Goal: Task Accomplishment & Management: Use online tool/utility

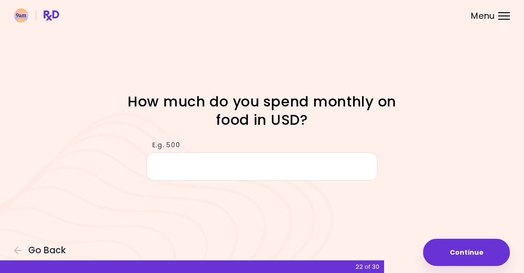
click at [38, 252] on span "Go Back" at bounding box center [47, 250] width 38 height 10
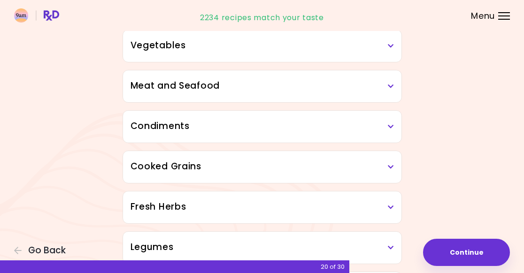
scroll to position [212, 0]
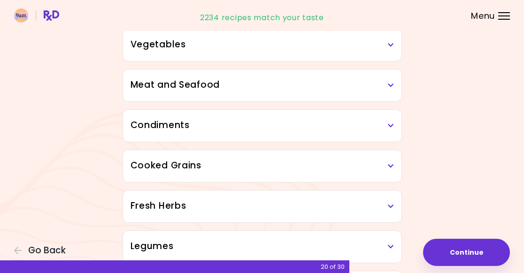
click at [142, 130] on h3 "Condiments" at bounding box center [261, 126] width 263 height 14
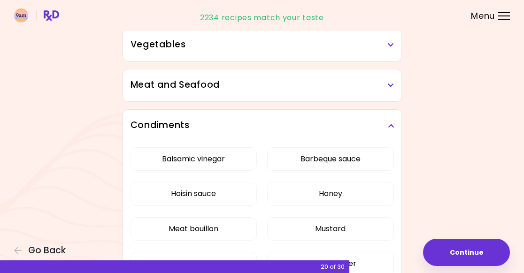
click at [144, 126] on h3 "Condiments" at bounding box center [261, 126] width 263 height 14
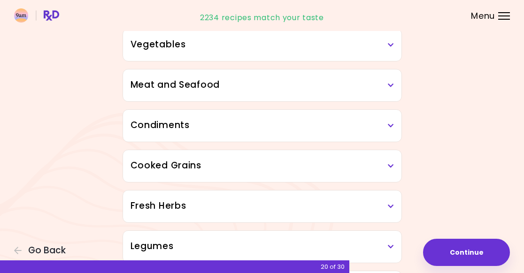
click at [147, 164] on h3 "Cooked Grains" at bounding box center [261, 166] width 263 height 14
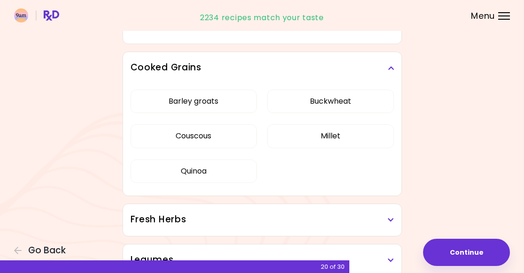
scroll to position [309, 0]
click at [170, 100] on button "Barley groats" at bounding box center [193, 101] width 126 height 23
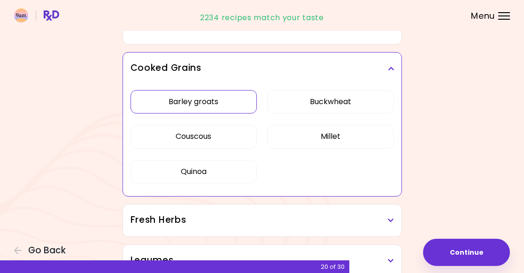
click at [357, 99] on button "Buckwheat" at bounding box center [330, 101] width 126 height 23
click at [365, 133] on button "Millet" at bounding box center [330, 136] width 126 height 23
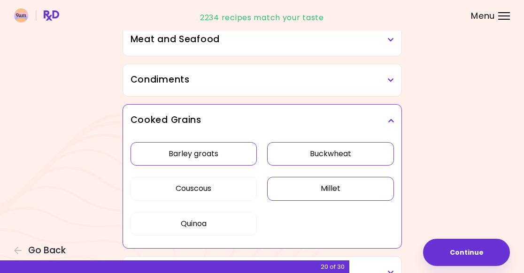
scroll to position [256, 0]
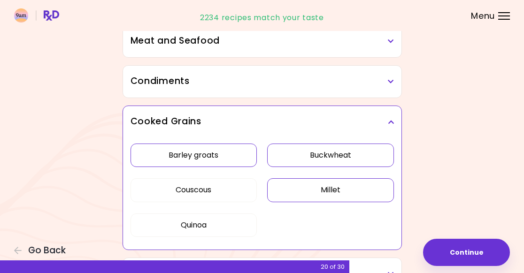
click at [369, 188] on button "Millet" at bounding box center [330, 189] width 126 height 23
click at [373, 156] on button "Buckwheat" at bounding box center [330, 155] width 126 height 23
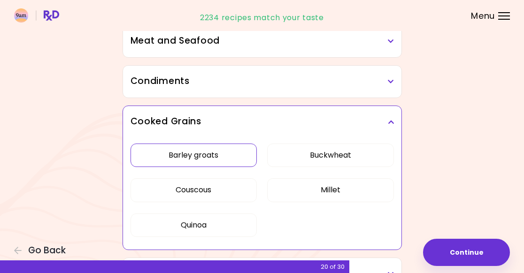
click at [154, 161] on button "Barley groats" at bounding box center [193, 155] width 126 height 23
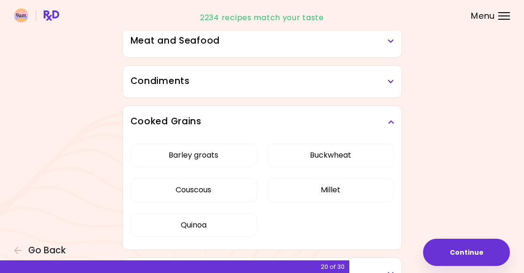
click at [152, 152] on button "Barley groats" at bounding box center [193, 155] width 126 height 23
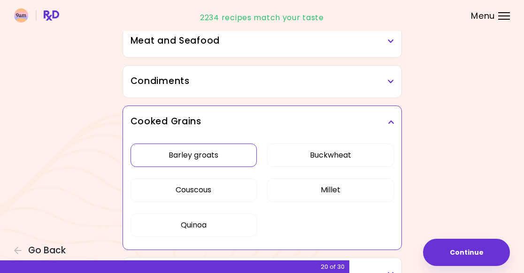
click at [363, 150] on button "Buckwheat" at bounding box center [330, 155] width 126 height 23
click at [363, 187] on button "Millet" at bounding box center [330, 189] width 126 height 23
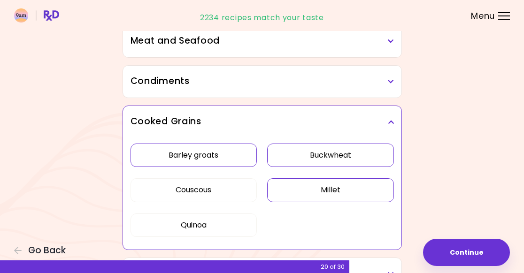
click at [163, 192] on button "Couscous" at bounding box center [193, 189] width 126 height 23
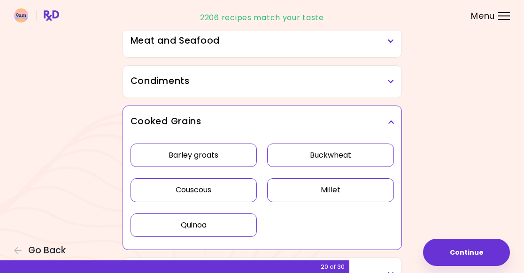
click at [156, 224] on button "Quinoa" at bounding box center [193, 225] width 126 height 23
click at [156, 227] on button "Quinoa" at bounding box center [193, 225] width 126 height 23
click at [158, 185] on button "Couscous" at bounding box center [193, 189] width 126 height 23
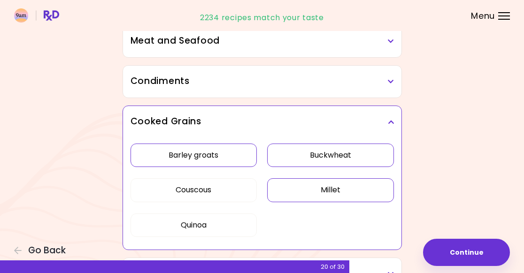
click at [362, 186] on button "Millet" at bounding box center [330, 189] width 126 height 23
click at [363, 155] on button "Buckwheat" at bounding box center [330, 155] width 126 height 23
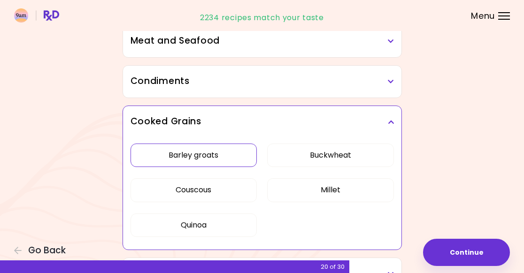
click at [156, 154] on button "Barley groats" at bounding box center [193, 155] width 126 height 23
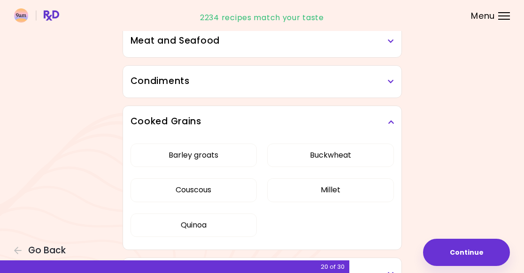
click at [156, 156] on button "Barley groats" at bounding box center [193, 155] width 126 height 23
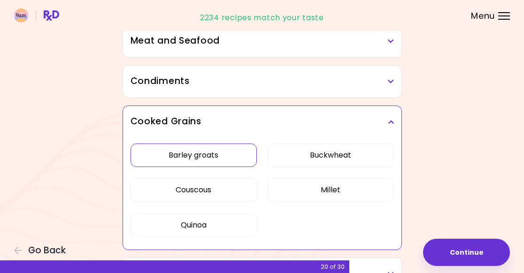
click at [363, 157] on button "Buckwheat" at bounding box center [330, 155] width 126 height 23
click at [365, 193] on button "Millet" at bounding box center [330, 189] width 126 height 23
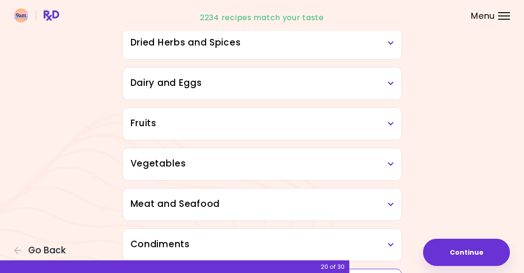
scroll to position [92, 0]
click at [305, 48] on h3 "Dried Herbs and Spices" at bounding box center [261, 44] width 263 height 14
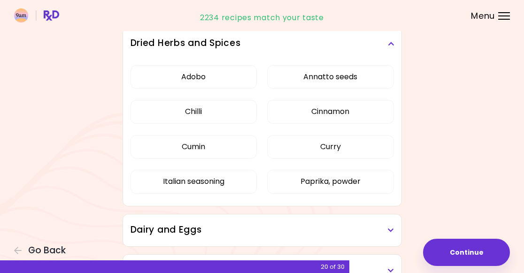
click at [386, 48] on h3 "Dried Herbs and Spices" at bounding box center [261, 44] width 263 height 14
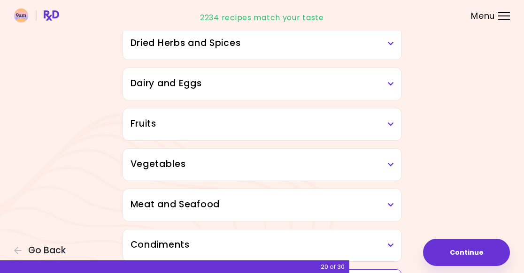
click at [149, 52] on div "Dried Herbs and Spices" at bounding box center [262, 44] width 278 height 32
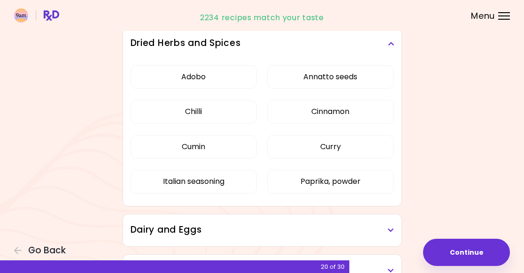
click at [158, 47] on h3 "Dried Herbs and Spices" at bounding box center [261, 44] width 263 height 14
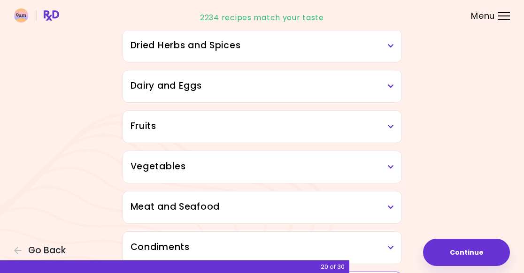
scroll to position [86, 0]
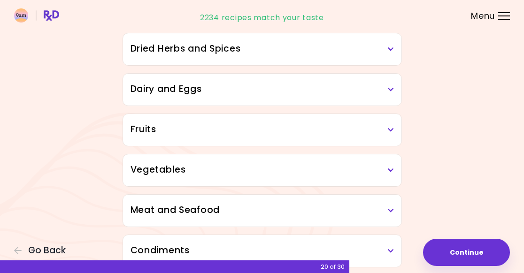
click at [148, 93] on h3 "Dairy and Eggs" at bounding box center [261, 90] width 263 height 14
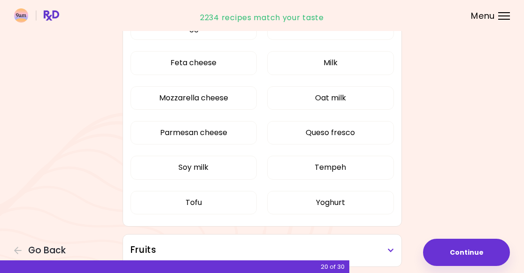
scroll to position [251, 0]
click at [363, 101] on button "Oat milk" at bounding box center [330, 98] width 126 height 23
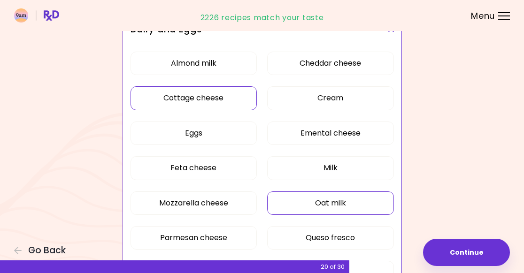
scroll to position [117, 0]
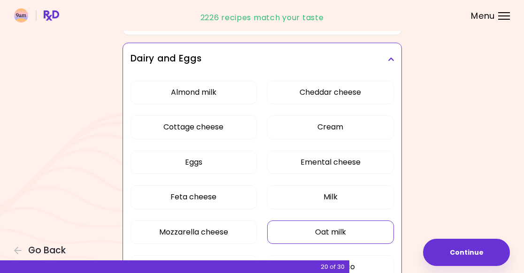
click at [167, 89] on button "Almond milk" at bounding box center [193, 92] width 126 height 23
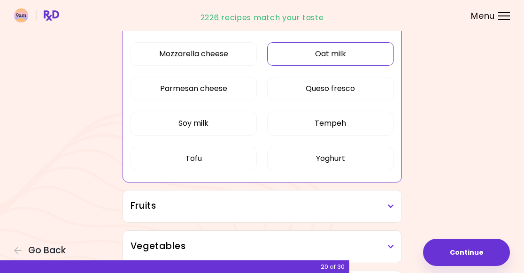
scroll to position [302, 0]
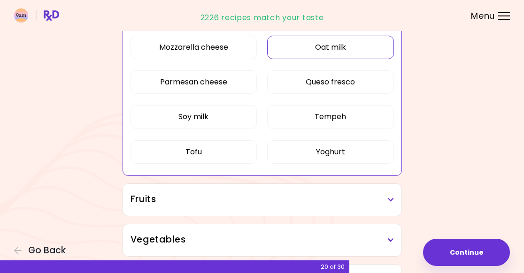
click at [370, 120] on button "Tempeh" at bounding box center [330, 116] width 126 height 23
click at [153, 156] on button "Tofu" at bounding box center [193, 151] width 126 height 23
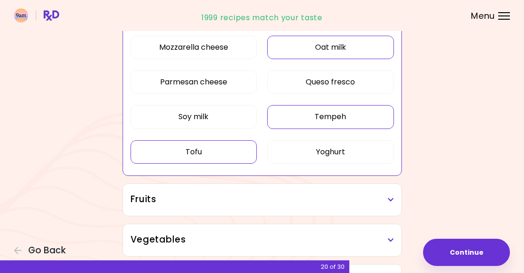
click at [154, 152] on button "Tofu" at bounding box center [193, 151] width 126 height 23
click at [158, 116] on button "Soy milk" at bounding box center [193, 116] width 126 height 23
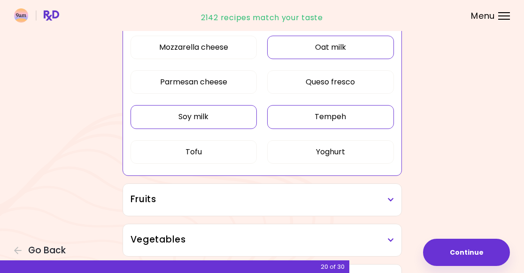
click at [153, 155] on button "Tofu" at bounding box center [193, 151] width 126 height 23
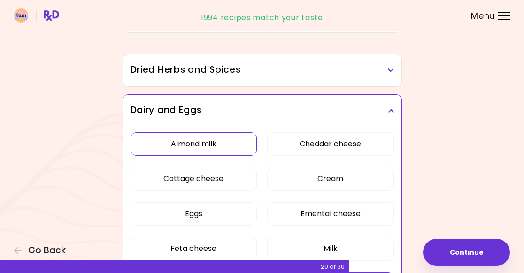
scroll to position [65, 0]
click at [147, 107] on h3 "Dairy and Eggs" at bounding box center [261, 111] width 263 height 14
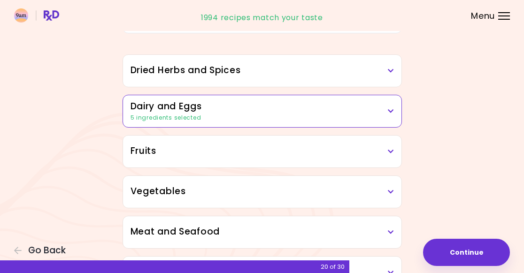
click at [148, 69] on h3 "Dried Herbs and Spices" at bounding box center [261, 71] width 263 height 14
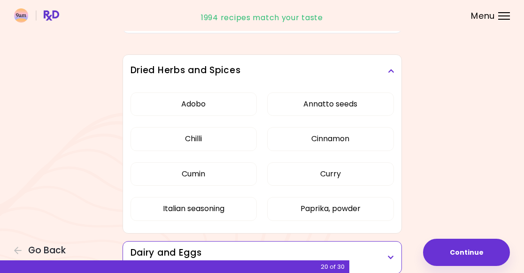
click at [152, 60] on div "Dried Herbs and Spices" at bounding box center [262, 71] width 278 height 32
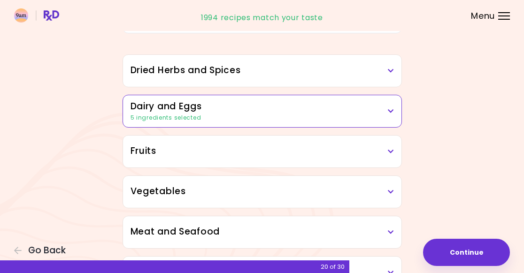
click at [149, 101] on h3 "Dairy and Eggs" at bounding box center [261, 107] width 263 height 14
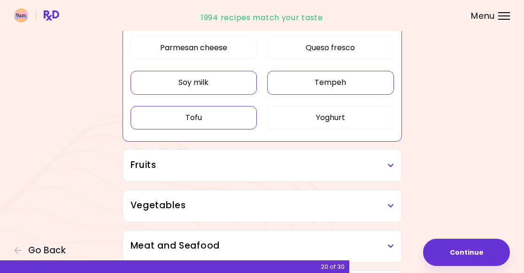
scroll to position [340, 0]
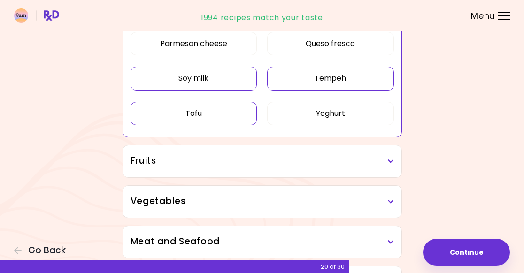
click at [145, 165] on h3 "Fruits" at bounding box center [261, 161] width 263 height 14
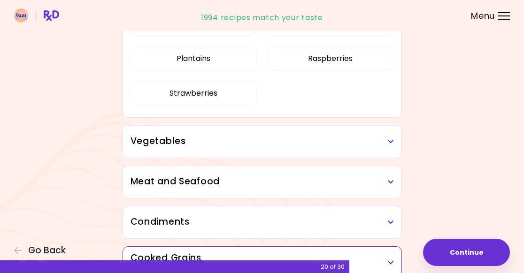
scroll to position [617, 0]
click at [147, 146] on h3 "Vegetables" at bounding box center [261, 141] width 263 height 14
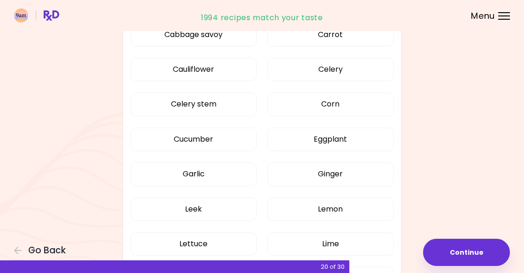
scroll to position [896, 0]
click at [360, 143] on button "Eggplant" at bounding box center [330, 139] width 126 height 23
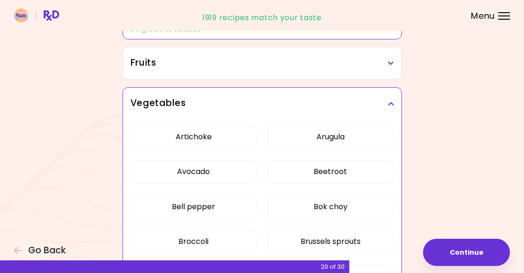
scroll to position [154, 0]
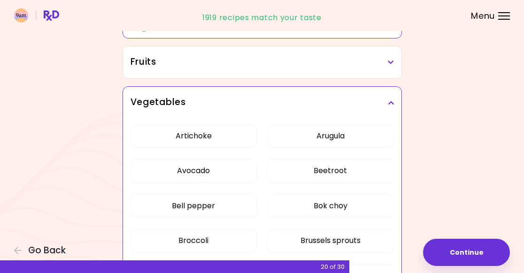
click at [155, 93] on div "Vegetables" at bounding box center [262, 103] width 278 height 32
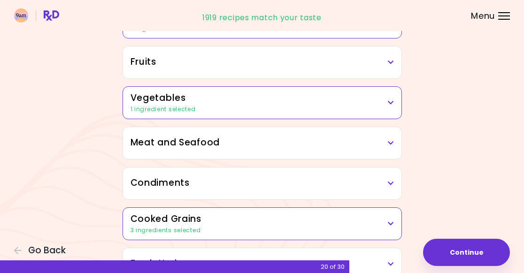
click at [149, 137] on h3 "Meat and Seafood" at bounding box center [261, 143] width 263 height 14
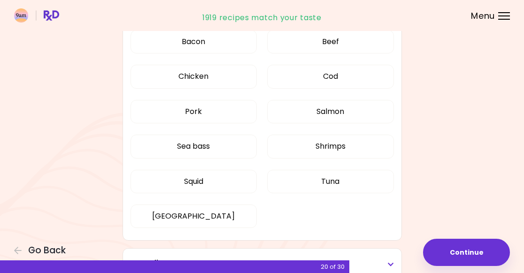
scroll to position [228, 0]
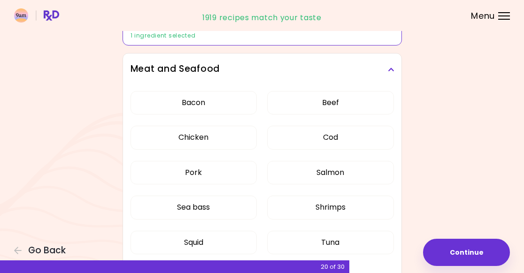
click at [146, 64] on h3 "Meat and Seafood" at bounding box center [261, 69] width 263 height 14
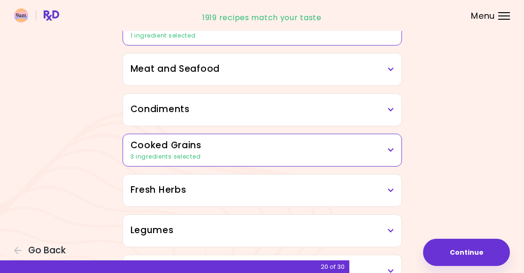
click at [144, 107] on h3 "Condiments" at bounding box center [261, 110] width 263 height 14
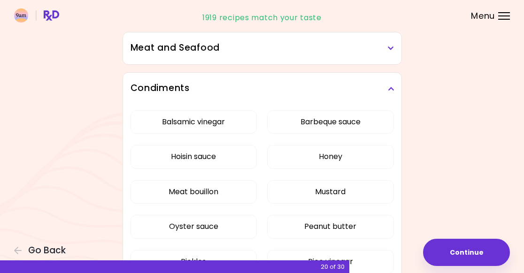
scroll to position [242, 0]
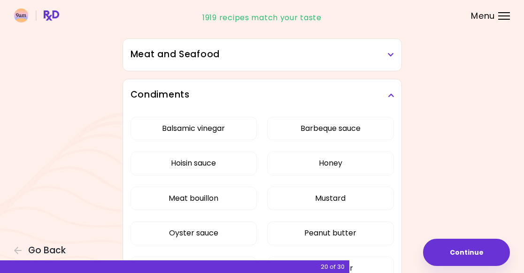
click at [153, 89] on h3 "Condiments" at bounding box center [261, 95] width 263 height 14
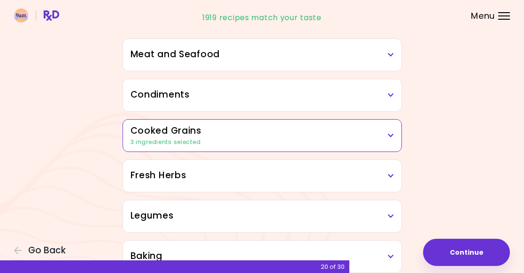
click at [147, 136] on h3 "Cooked Grains" at bounding box center [261, 131] width 263 height 14
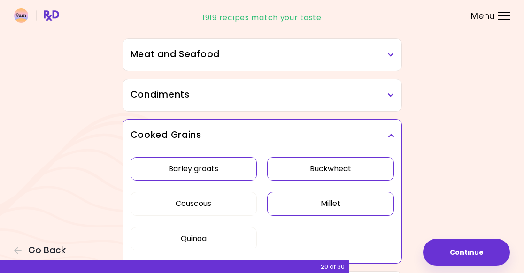
click at [147, 130] on h3 "Cooked Grains" at bounding box center [261, 136] width 263 height 14
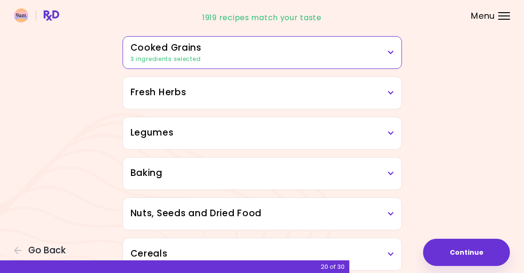
scroll to position [332, 0]
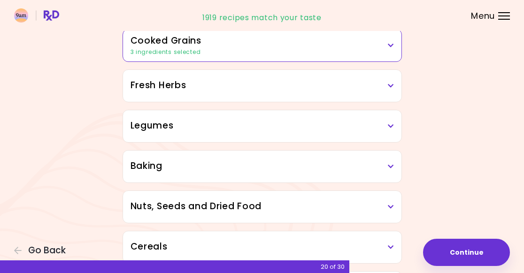
click at [145, 87] on h3 "Fresh Herbs" at bounding box center [261, 86] width 263 height 14
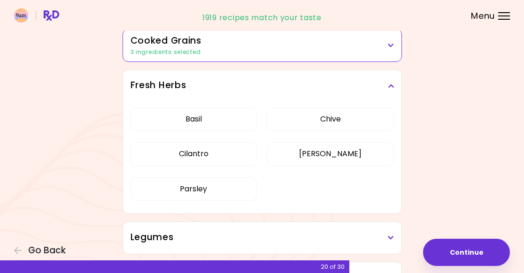
click at [146, 84] on h3 "Fresh Herbs" at bounding box center [261, 86] width 263 height 14
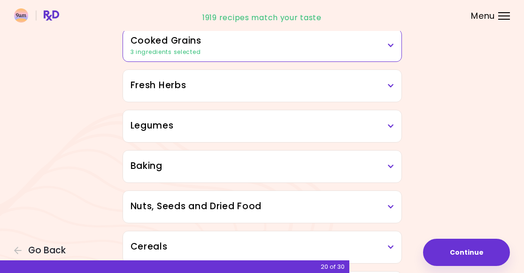
click at [141, 125] on h3 "Legumes" at bounding box center [261, 126] width 263 height 14
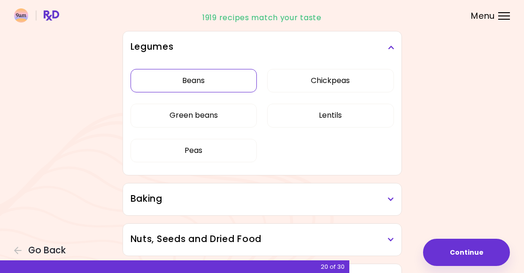
scroll to position [412, 0]
click at [149, 45] on h3 "Legumes" at bounding box center [261, 47] width 263 height 14
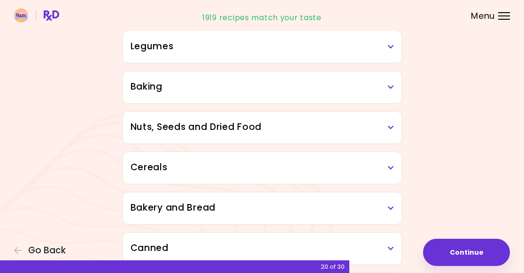
click at [155, 89] on h3 "Baking" at bounding box center [261, 87] width 263 height 14
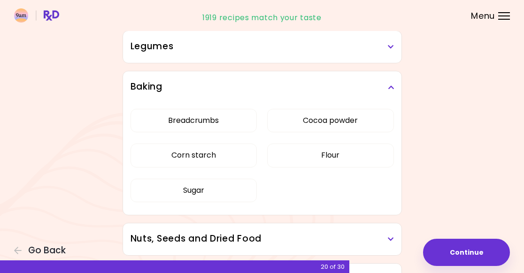
click at [144, 84] on h3 "Baking" at bounding box center [261, 87] width 263 height 14
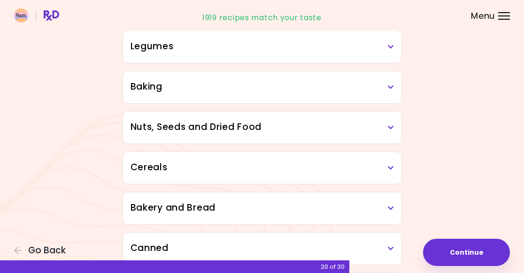
click at [156, 129] on h3 "Nuts, Seeds and Dried Food" at bounding box center [261, 128] width 263 height 14
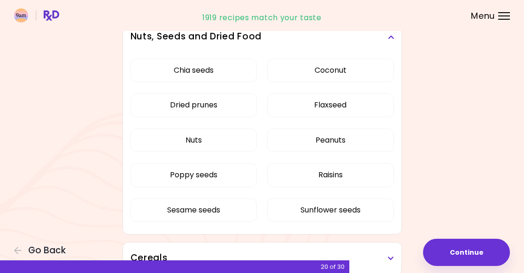
scroll to position [504, 0]
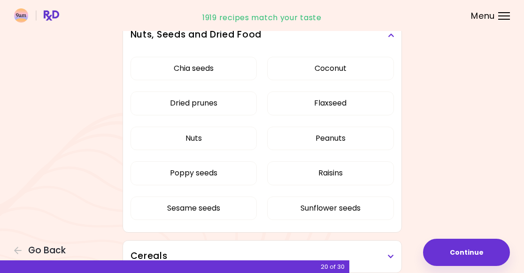
click at [166, 36] on h3 "Nuts, Seeds and Dried Food" at bounding box center [261, 35] width 263 height 14
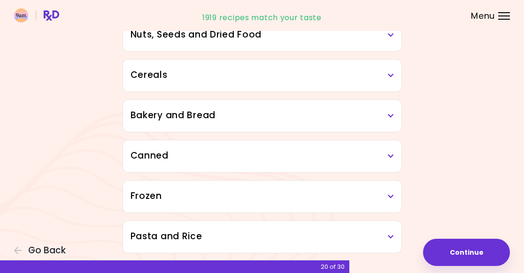
click at [149, 78] on h3 "Cereals" at bounding box center [261, 76] width 263 height 14
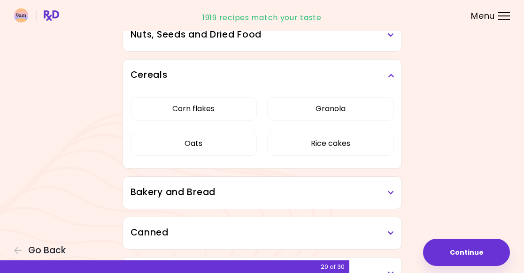
click at [151, 70] on h3 "Cereals" at bounding box center [261, 76] width 263 height 14
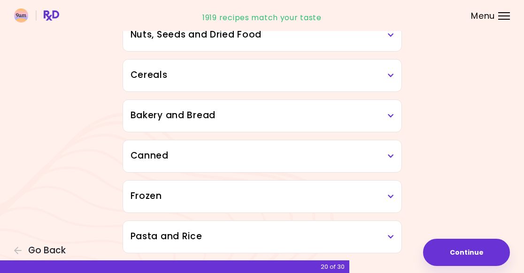
click at [162, 112] on h3 "Bakery and Bread" at bounding box center [261, 116] width 263 height 14
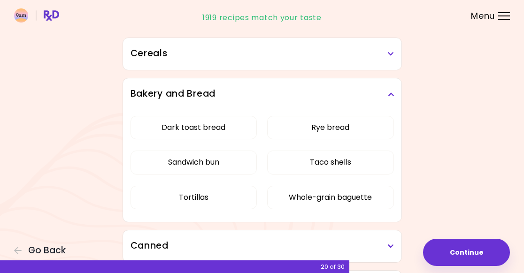
scroll to position [567, 0]
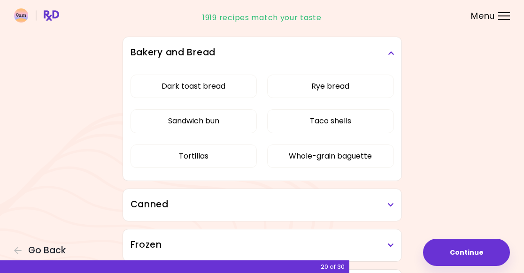
click at [157, 51] on h3 "Bakery and Bread" at bounding box center [261, 53] width 263 height 14
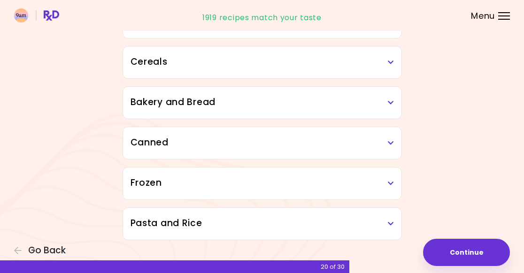
scroll to position [517, 0]
click at [147, 142] on h3 "Canned" at bounding box center [261, 143] width 263 height 14
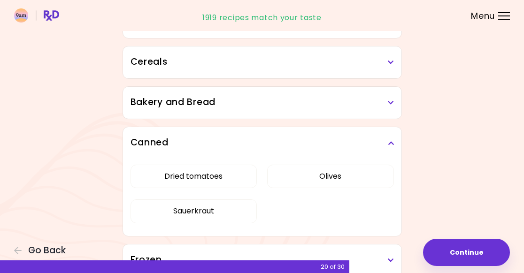
click at [151, 138] on h3 "Canned" at bounding box center [261, 143] width 263 height 14
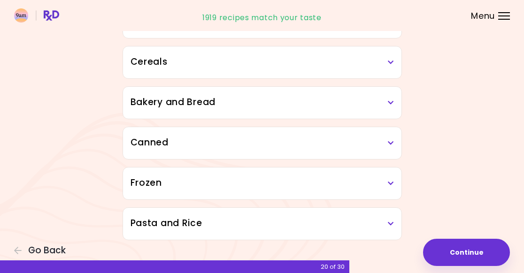
click at [146, 183] on h3 "Frozen" at bounding box center [261, 183] width 263 height 14
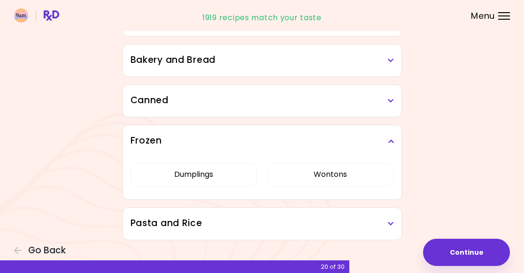
scroll to position [559, 0]
click at [140, 137] on h3 "Frozen" at bounding box center [261, 141] width 263 height 14
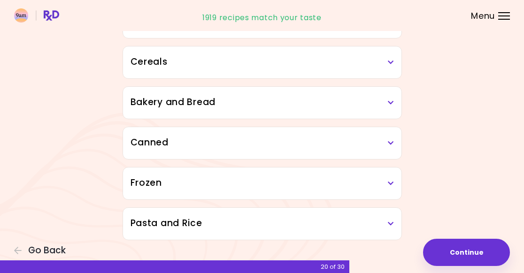
scroll to position [517, 0]
click at [158, 229] on h3 "Pasta and Rice" at bounding box center [261, 224] width 263 height 14
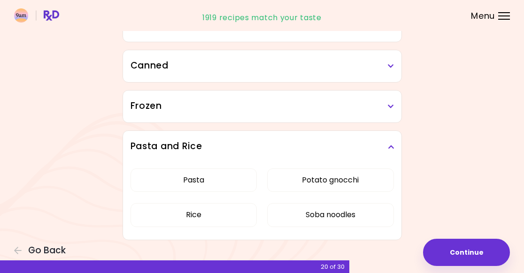
click at [159, 144] on h3 "Pasta and Rice" at bounding box center [261, 147] width 263 height 14
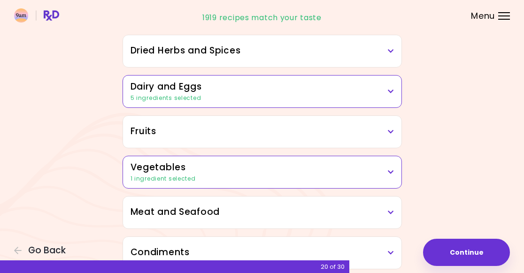
scroll to position [80, 0]
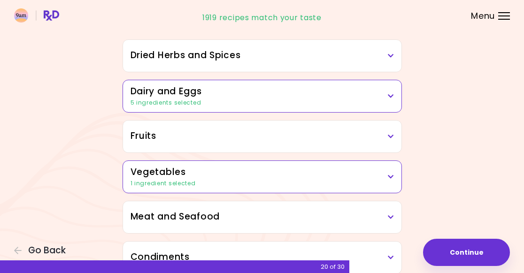
click at [149, 169] on h3 "Vegetables" at bounding box center [261, 173] width 263 height 14
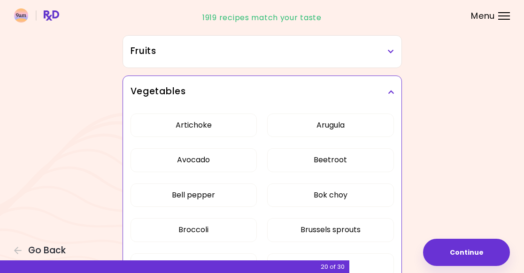
scroll to position [165, 0]
click at [152, 87] on h3 "Vegetables" at bounding box center [261, 91] width 263 height 14
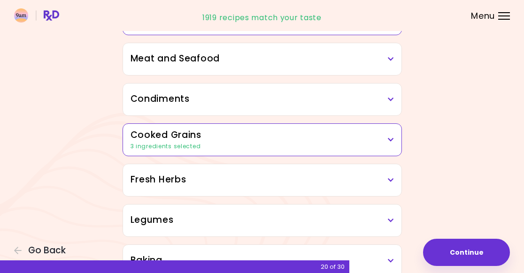
scroll to position [242, 0]
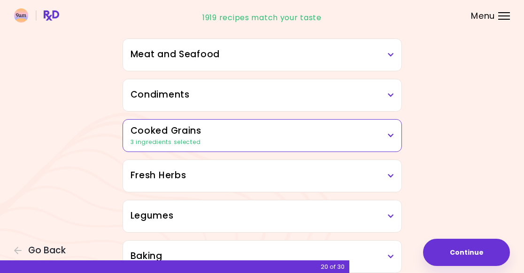
click at [145, 132] on h3 "Cooked Grains" at bounding box center [261, 131] width 263 height 14
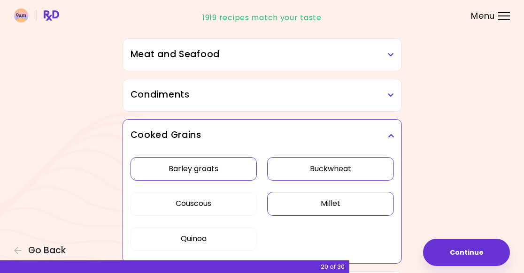
click at [149, 136] on h3 "Cooked Grains" at bounding box center [261, 136] width 263 height 14
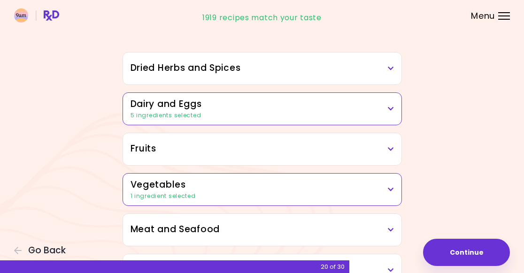
scroll to position [43, 0]
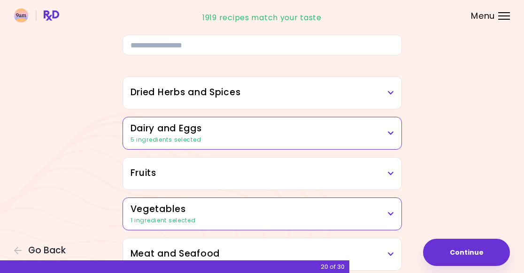
click at [142, 125] on h3 "Dairy and Eggs" at bounding box center [261, 129] width 263 height 14
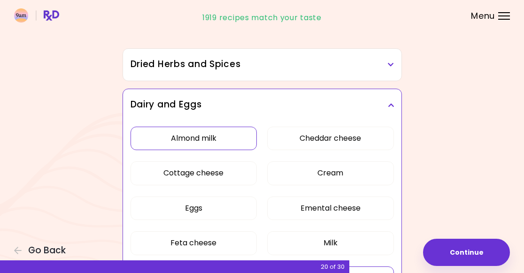
scroll to position [61, 0]
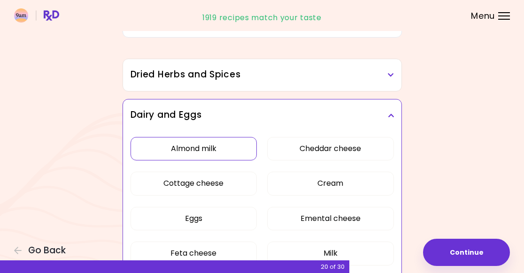
click at [146, 115] on h3 "Dairy and Eggs" at bounding box center [261, 115] width 263 height 14
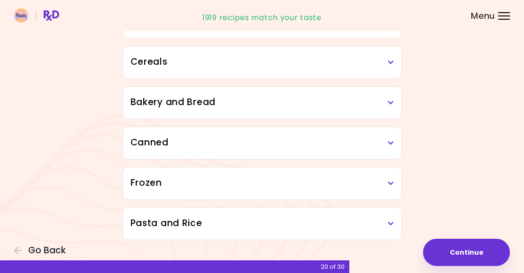
scroll to position [517, 0]
click at [478, 258] on button "Continue" at bounding box center [466, 252] width 87 height 27
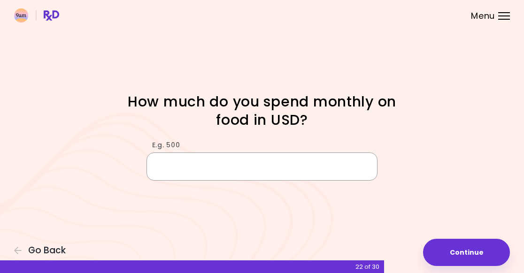
click at [166, 169] on input "E.g. 500" at bounding box center [261, 167] width 231 height 28
type input "***"
click at [469, 252] on button "Continue" at bounding box center [466, 252] width 87 height 27
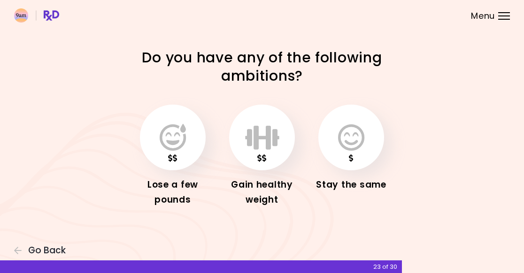
click at [168, 136] on icon "button" at bounding box center [173, 137] width 26 height 27
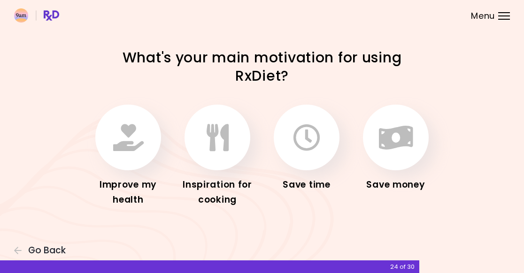
click at [120, 141] on icon "button" at bounding box center [128, 137] width 31 height 27
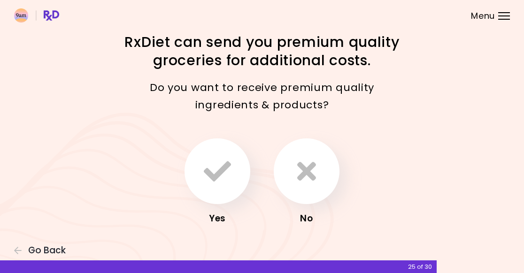
click at [215, 171] on icon "button" at bounding box center [217, 171] width 27 height 27
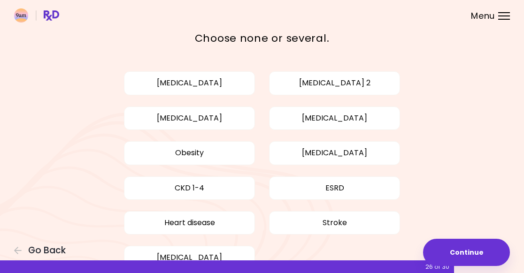
scroll to position [48, 0]
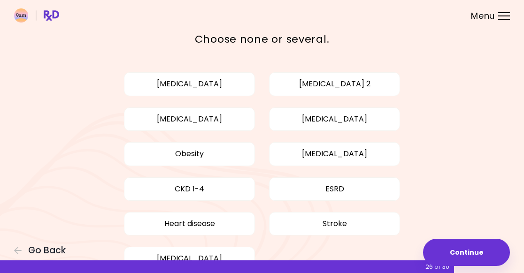
click at [16, 250] on icon "button" at bounding box center [18, 251] width 8 height 8
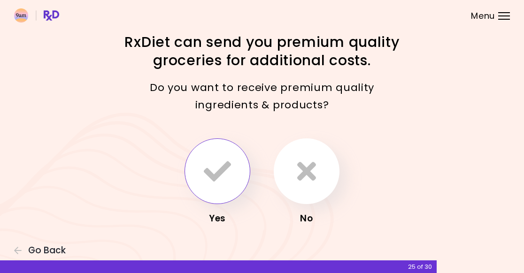
click at [307, 179] on icon "button" at bounding box center [306, 171] width 19 height 27
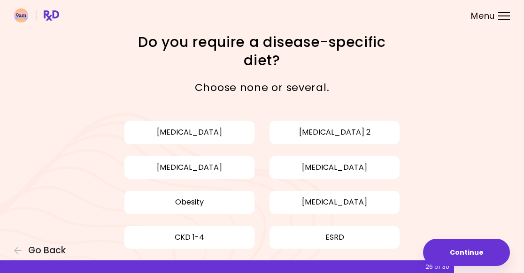
click at [17, 252] on icon "button" at bounding box center [18, 250] width 8 height 8
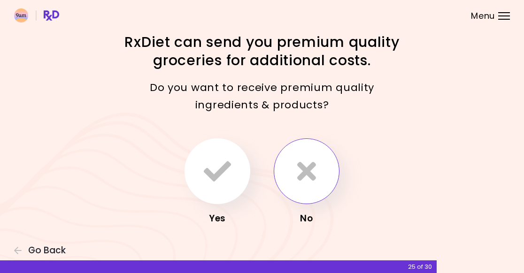
click at [212, 167] on icon "button" at bounding box center [217, 171] width 27 height 27
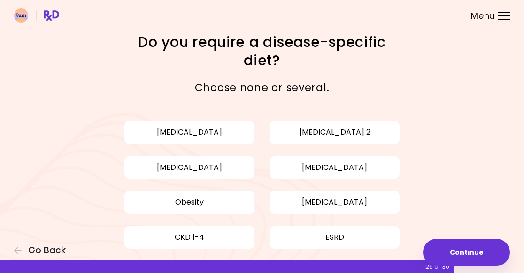
click at [23, 251] on button "Go Back" at bounding box center [42, 250] width 56 height 10
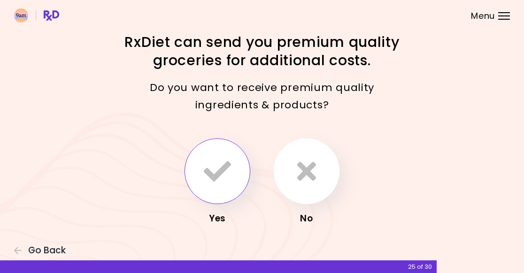
click at [214, 168] on icon "button" at bounding box center [217, 171] width 27 height 27
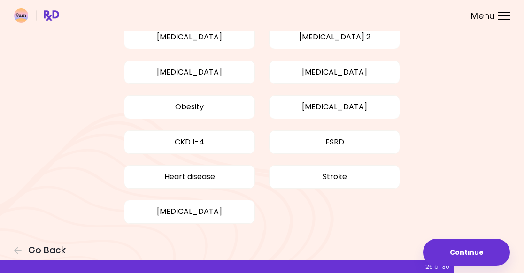
scroll to position [95, 0]
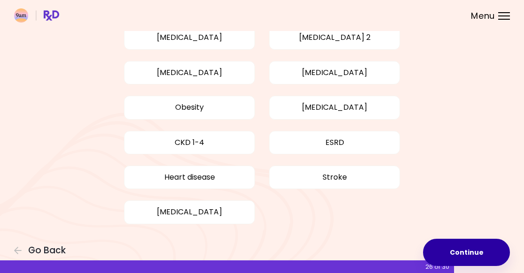
click at [480, 248] on button "Continue" at bounding box center [466, 252] width 87 height 27
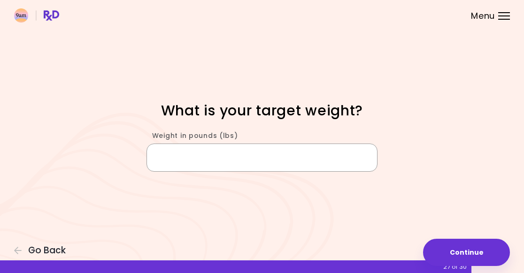
click at [171, 153] on input "Weight in pounds (lbs)" at bounding box center [261, 158] width 231 height 28
click at [182, 154] on input "***" at bounding box center [261, 158] width 231 height 28
type input "***"
click at [475, 248] on button "Continue" at bounding box center [466, 252] width 87 height 27
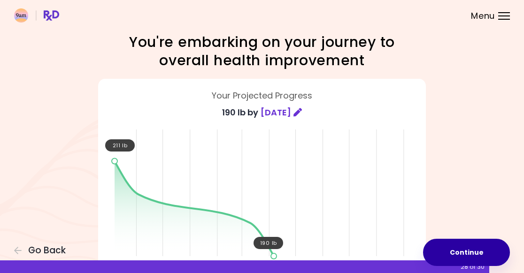
click at [469, 248] on button "Continue" at bounding box center [466, 252] width 87 height 27
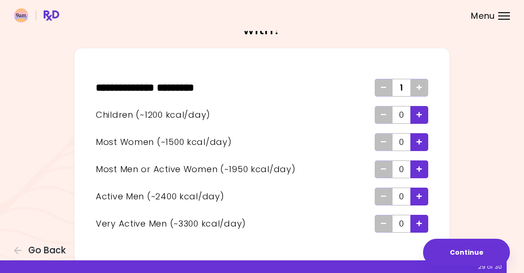
scroll to position [27, 0]
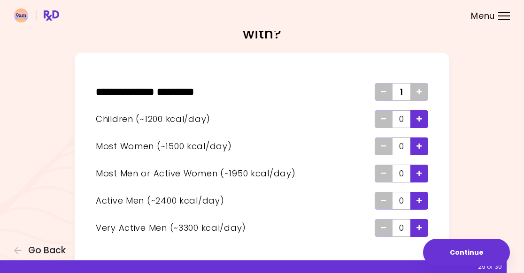
click at [418, 121] on icon "Add - Child" at bounding box center [419, 119] width 6 height 6
click at [420, 122] on icon "Add - Child" at bounding box center [419, 119] width 6 height 6
click at [419, 120] on icon "Add - Child" at bounding box center [419, 119] width 6 height 6
click at [417, 147] on icon "Add - Woman" at bounding box center [419, 146] width 6 height 6
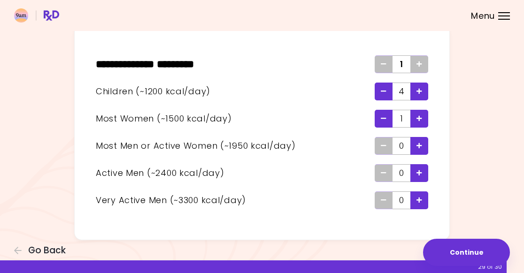
scroll to position [54, 0]
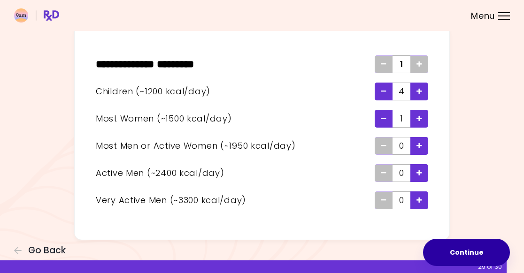
click at [490, 252] on button "Continue" at bounding box center [466, 252] width 87 height 27
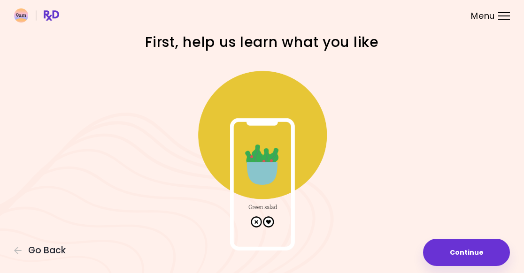
click at [480, 251] on button "Continue" at bounding box center [466, 252] width 87 height 27
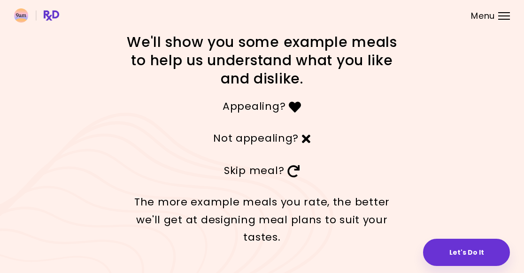
click at [480, 251] on button "Let's Do It" at bounding box center [466, 252] width 87 height 27
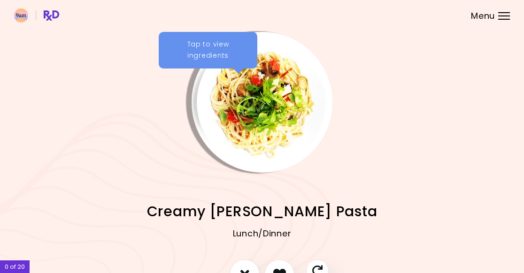
click at [193, 64] on div "Tap to view ingredients" at bounding box center [208, 50] width 99 height 37
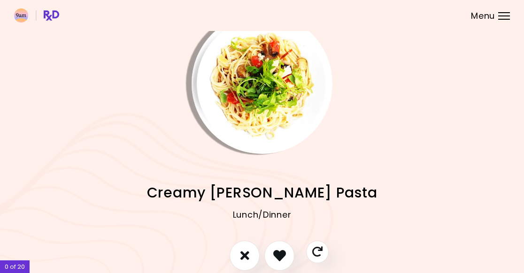
scroll to position [19, 0]
click at [282, 257] on icon "I like this recipe" at bounding box center [279, 255] width 14 height 14
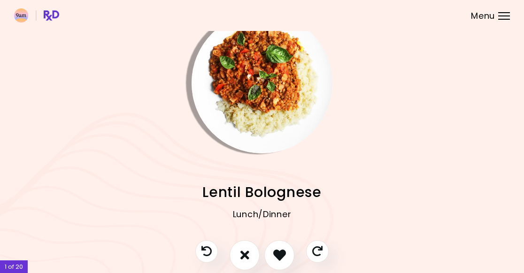
click at [242, 256] on icon "I don't like this recipe" at bounding box center [244, 255] width 9 height 13
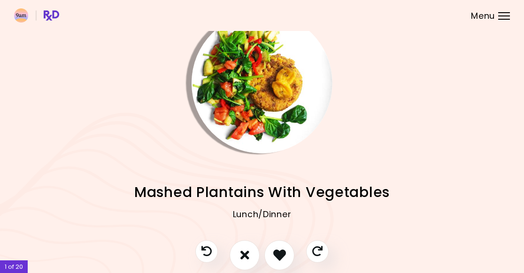
click at [281, 256] on icon "I like this recipe" at bounding box center [279, 255] width 13 height 13
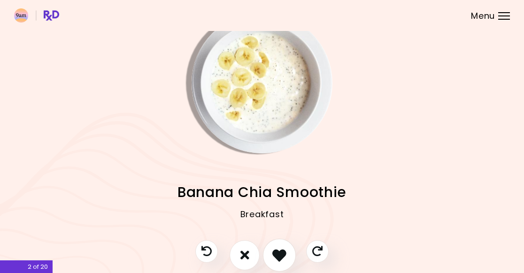
click at [281, 258] on icon "I like this recipe" at bounding box center [279, 255] width 14 height 14
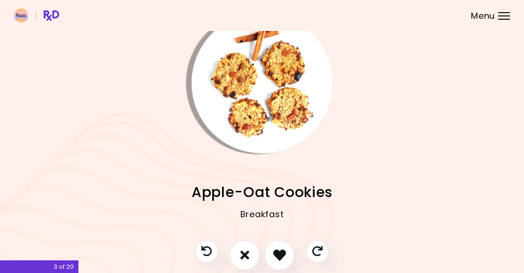
click at [280, 255] on icon "I like this recipe" at bounding box center [279, 255] width 13 height 13
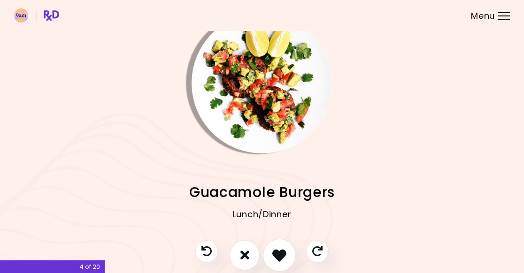
click at [282, 258] on icon "I like this recipe" at bounding box center [279, 255] width 14 height 14
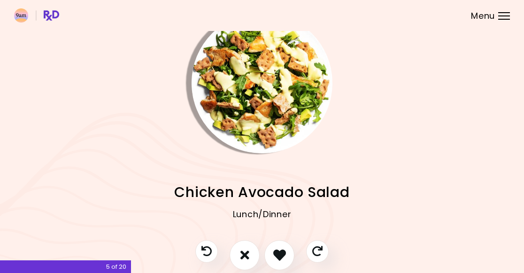
click at [282, 255] on icon "I like this recipe" at bounding box center [279, 255] width 13 height 13
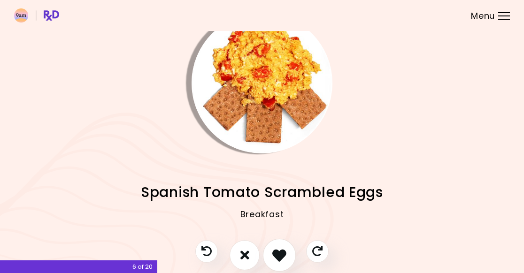
click at [281, 255] on icon "I like this recipe" at bounding box center [279, 255] width 14 height 14
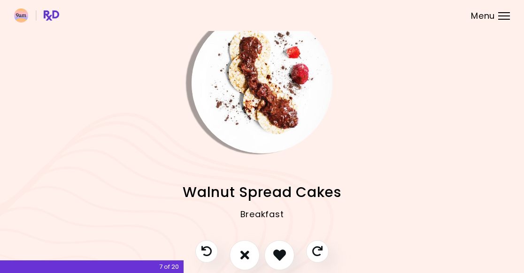
click at [283, 258] on icon "I like this recipe" at bounding box center [279, 255] width 13 height 13
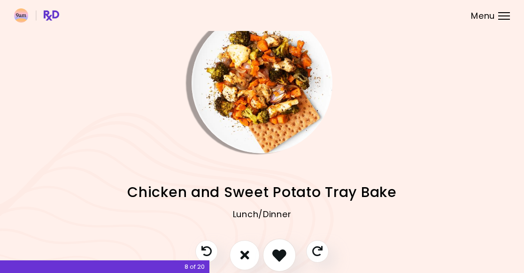
click at [280, 256] on icon "I like this recipe" at bounding box center [279, 255] width 14 height 14
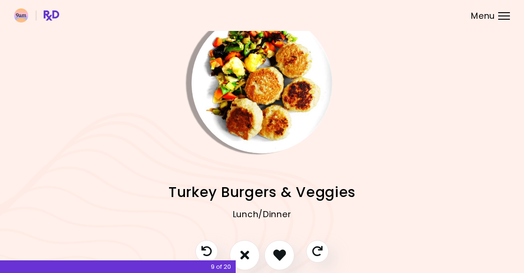
click at [281, 253] on icon "I like this recipe" at bounding box center [279, 255] width 13 height 13
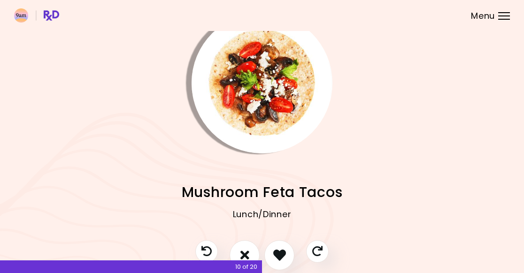
click at [244, 252] on icon "I don't like this recipe" at bounding box center [244, 255] width 9 height 13
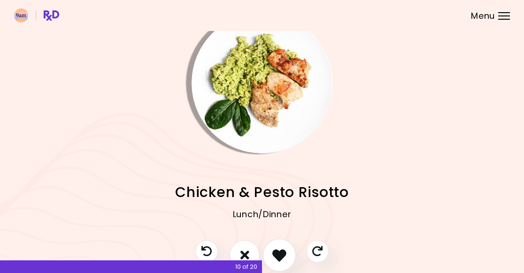
click at [283, 251] on icon "I like this recipe" at bounding box center [279, 255] width 14 height 14
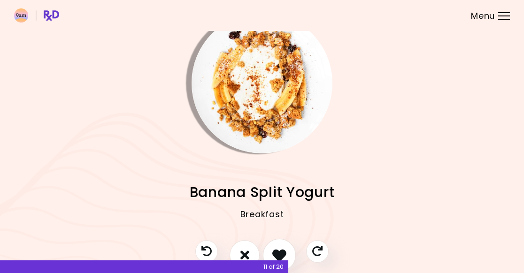
click at [279, 249] on icon "I like this recipe" at bounding box center [279, 255] width 14 height 14
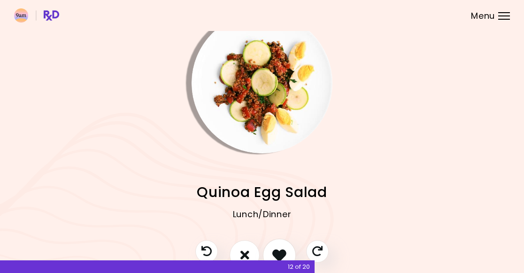
click at [280, 251] on icon "I like this recipe" at bounding box center [279, 255] width 14 height 14
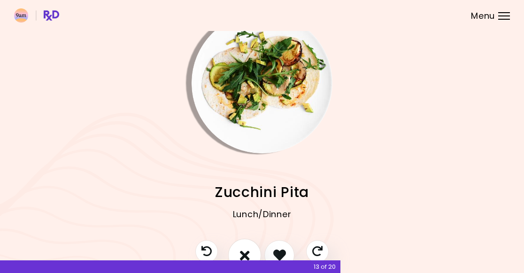
click at [241, 250] on icon "I don't like this recipe" at bounding box center [245, 255] width 10 height 14
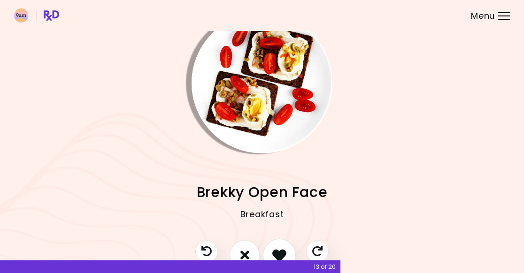
click at [282, 247] on button "I like this recipe" at bounding box center [279, 255] width 33 height 33
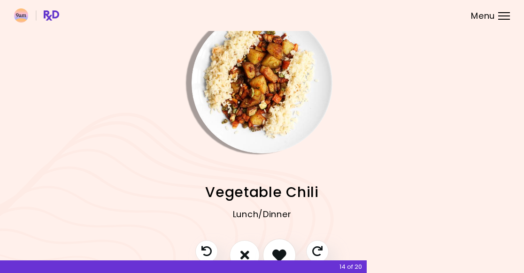
click at [279, 252] on icon "I like this recipe" at bounding box center [279, 255] width 14 height 14
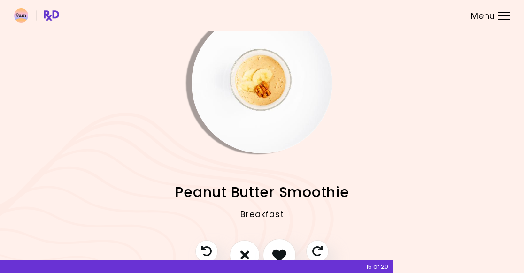
click at [281, 249] on icon "I like this recipe" at bounding box center [279, 255] width 14 height 14
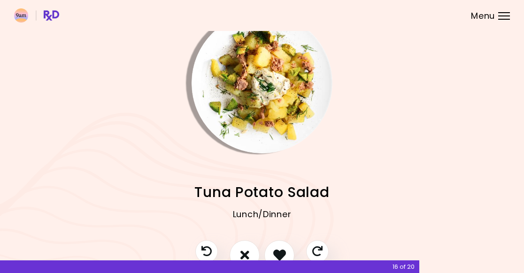
click at [279, 250] on icon "I like this recipe" at bounding box center [279, 255] width 13 height 13
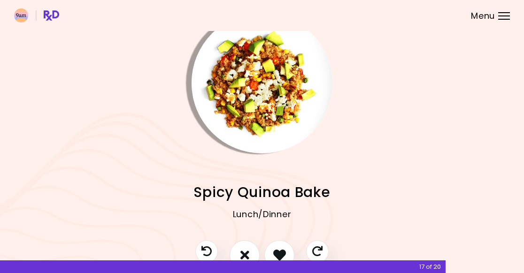
click at [280, 249] on icon "I like this recipe" at bounding box center [279, 255] width 13 height 13
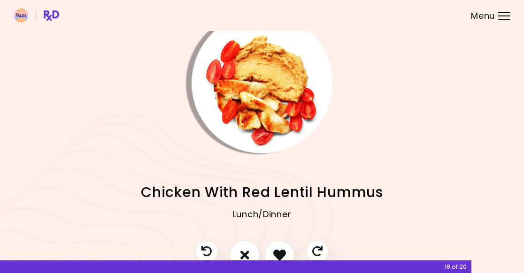
click at [279, 247] on button "I like this recipe" at bounding box center [279, 255] width 30 height 30
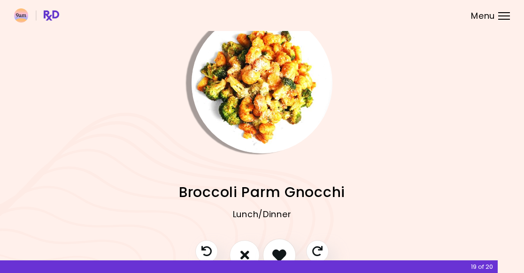
click at [282, 249] on icon "I like this recipe" at bounding box center [279, 255] width 14 height 14
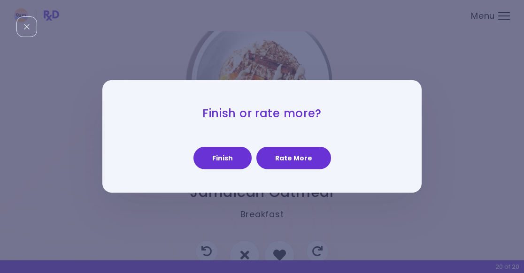
click at [276, 157] on button "Rate More" at bounding box center [293, 158] width 75 height 23
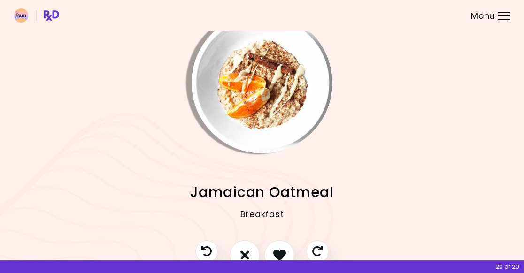
click at [282, 250] on icon "I like this recipe" at bounding box center [279, 255] width 13 height 13
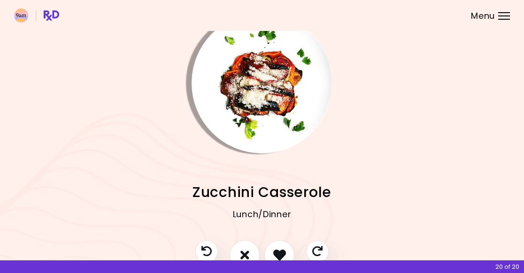
click at [241, 249] on icon "I don't like this recipe" at bounding box center [244, 255] width 9 height 13
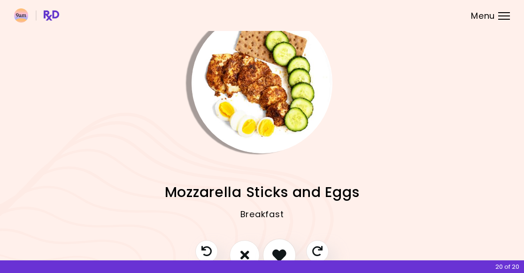
click at [279, 248] on icon "I like this recipe" at bounding box center [279, 255] width 14 height 14
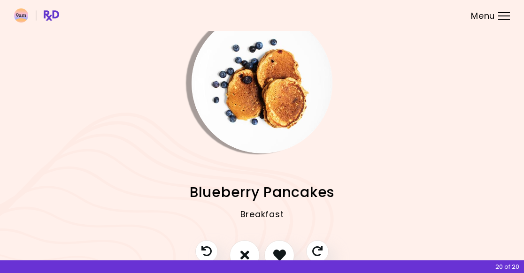
click at [279, 246] on button "I like this recipe" at bounding box center [279, 255] width 30 height 30
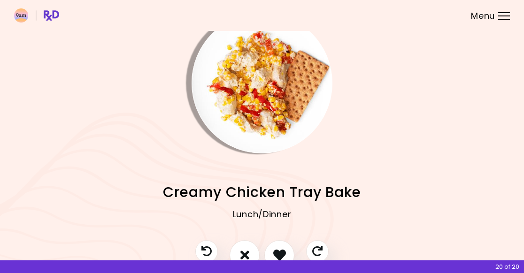
click at [280, 251] on icon "I like this recipe" at bounding box center [279, 255] width 13 height 13
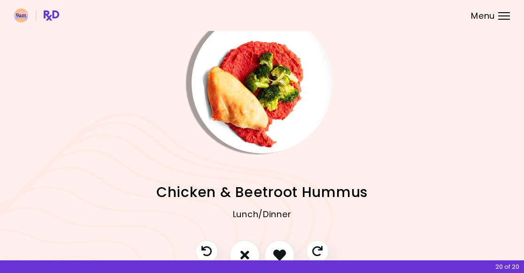
click at [279, 247] on button "I like this recipe" at bounding box center [279, 255] width 30 height 30
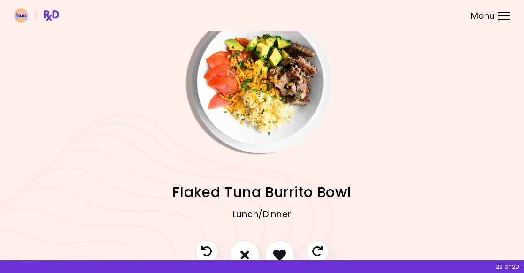
click at [280, 246] on button "I like this recipe" at bounding box center [279, 255] width 30 height 30
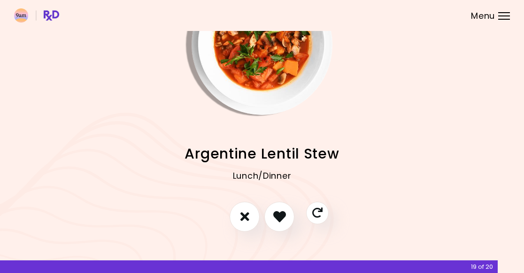
scroll to position [57, 0]
click at [282, 222] on icon "I like this recipe" at bounding box center [279, 217] width 14 height 14
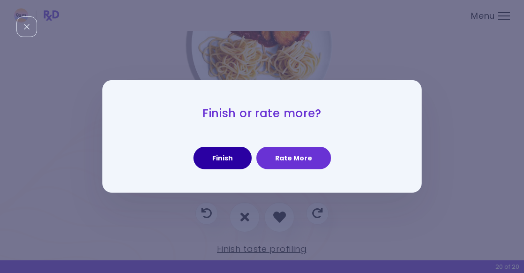
click at [212, 157] on button "Finish" at bounding box center [222, 158] width 58 height 23
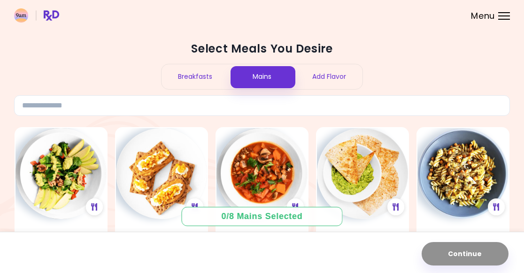
click at [198, 75] on div "Breakfasts" at bounding box center [194, 76] width 67 height 25
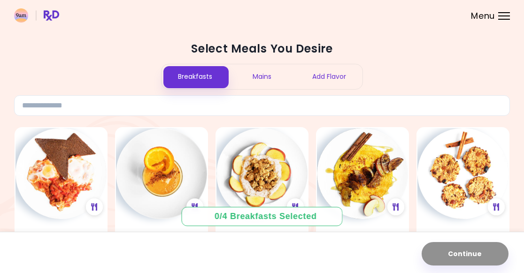
click at [485, 20] on span "Menu" at bounding box center [483, 16] width 24 height 8
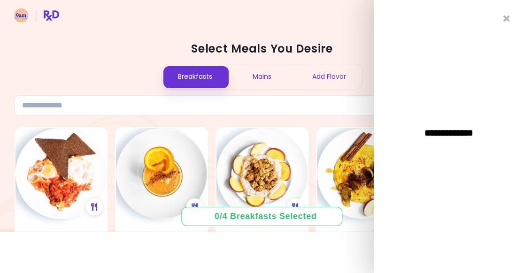
click at [503, 23] on div "**********" at bounding box center [449, 136] width 150 height 273
click at [504, 14] on icon "Close" at bounding box center [506, 18] width 7 height 9
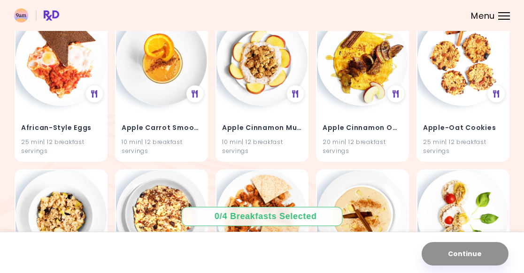
scroll to position [115, 0]
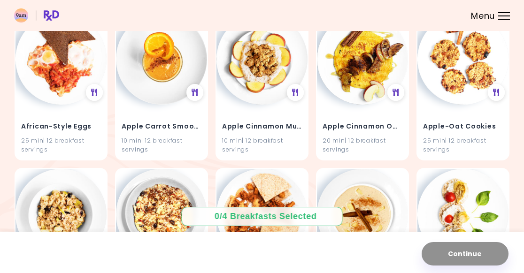
click at [31, 139] on div "25 min | 12 breakfast servings" at bounding box center [61, 145] width 80 height 18
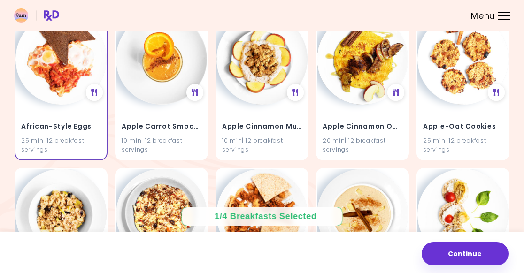
click at [96, 91] on icon at bounding box center [94, 93] width 7 height 8
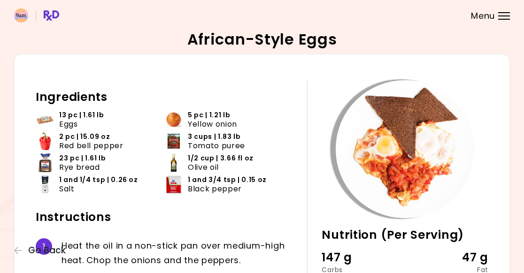
click at [19, 255] on icon "button" at bounding box center [18, 250] width 8 height 8
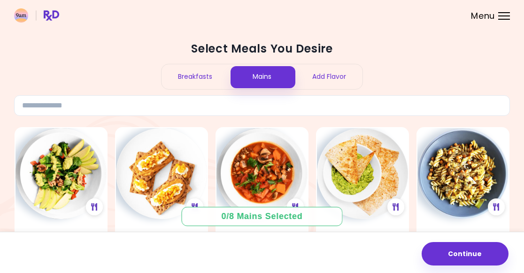
click at [338, 71] on div "Add Flavor" at bounding box center [328, 76] width 67 height 25
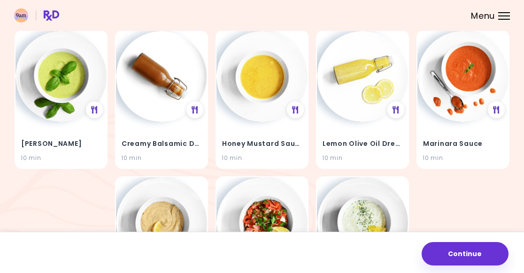
scroll to position [95, 0]
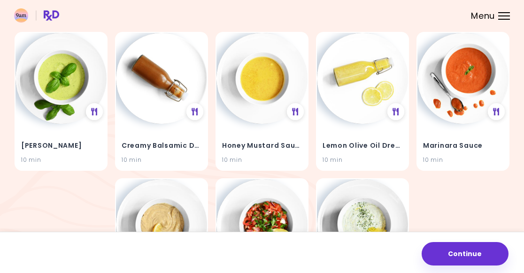
click at [349, 145] on h4 "Lemon Olive Oil Dressing" at bounding box center [362, 145] width 80 height 15
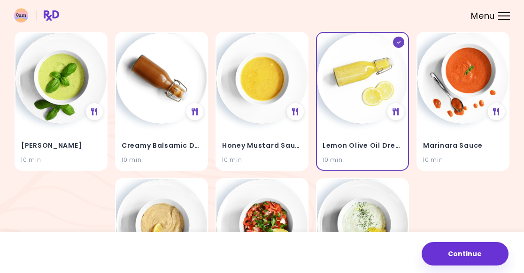
click at [140, 146] on h4 "Creamy Balsamic Dressing" at bounding box center [162, 145] width 80 height 15
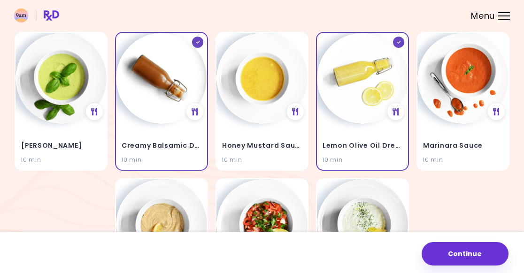
click at [38, 145] on h4 "[PERSON_NAME]" at bounding box center [61, 145] width 80 height 15
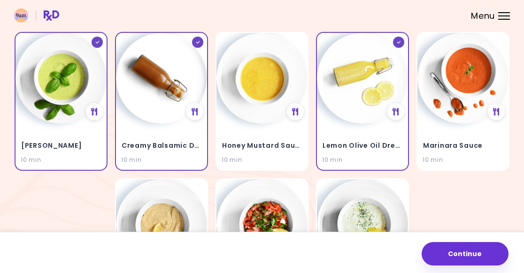
click at [256, 142] on h4 "Honey Mustard Sauce" at bounding box center [262, 145] width 80 height 15
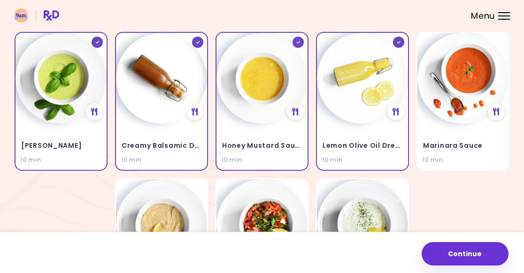
click at [243, 143] on h4 "Honey Mustard Sauce" at bounding box center [262, 145] width 80 height 15
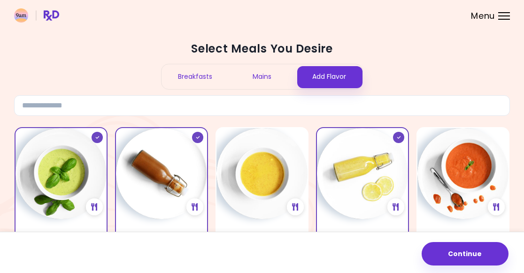
scroll to position [0, 0]
click at [255, 74] on div "Mains" at bounding box center [262, 76] width 67 height 25
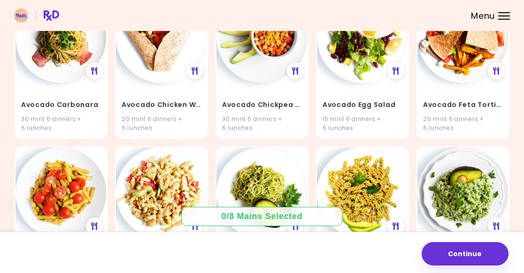
scroll to position [601, 0]
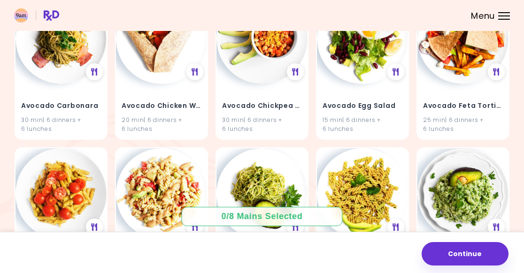
click at [494, 14] on span "Menu" at bounding box center [483, 16] width 24 height 8
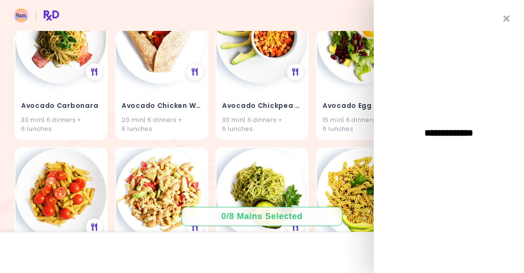
click at [509, 15] on icon "Close" at bounding box center [506, 18] width 7 height 9
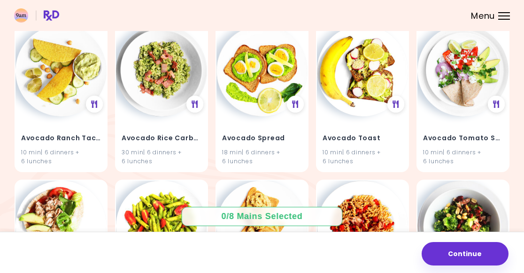
scroll to position [879, 0]
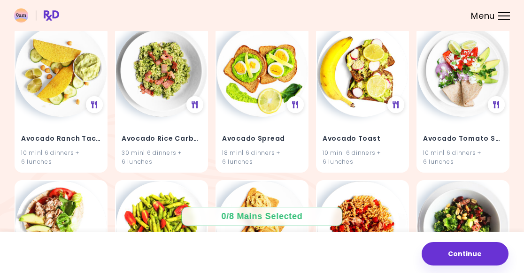
click at [41, 131] on h4 "Avocado Ranch Tacos" at bounding box center [61, 138] width 80 height 15
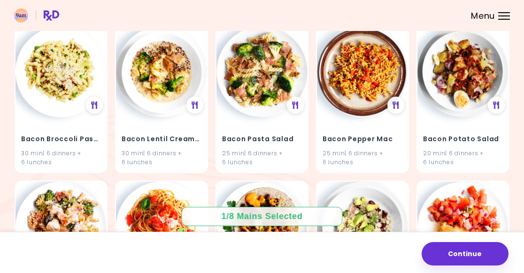
scroll to position [1182, 0]
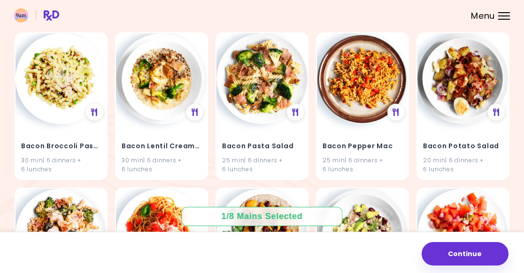
click at [148, 139] on h4 "Bacon Lentil Creamy Soup" at bounding box center [162, 146] width 80 height 15
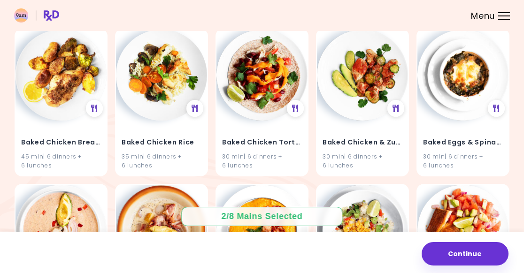
scroll to position [1490, 0]
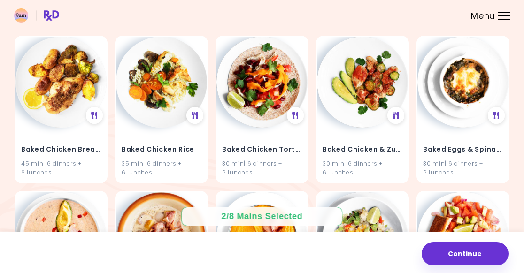
click at [144, 142] on h4 "Baked Chicken Rice" at bounding box center [162, 149] width 80 height 15
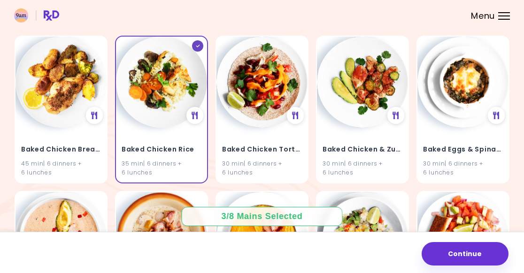
click at [40, 142] on h4 "Baked Chicken Breast With Potatoes" at bounding box center [61, 149] width 80 height 15
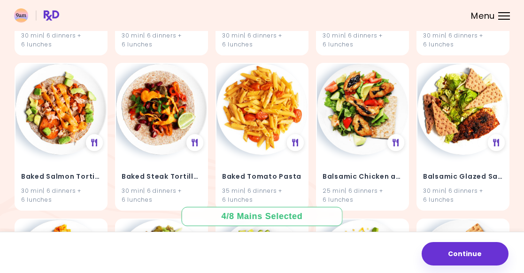
scroll to position [1781, 0]
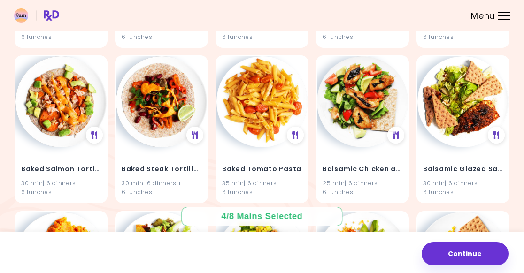
click at [160, 162] on h4 "Baked Steak Tortillas" at bounding box center [162, 169] width 80 height 15
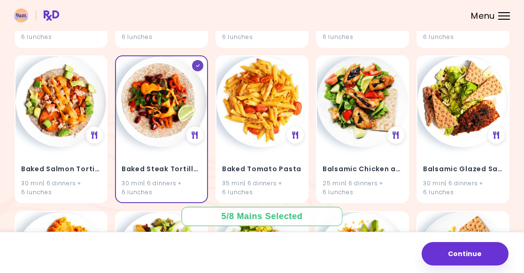
click at [467, 168] on h4 "Balsamic Glazed Salmon" at bounding box center [463, 169] width 80 height 15
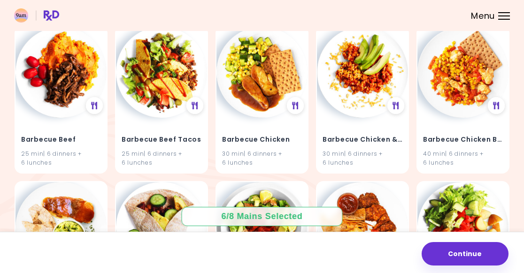
scroll to position [1966, 0]
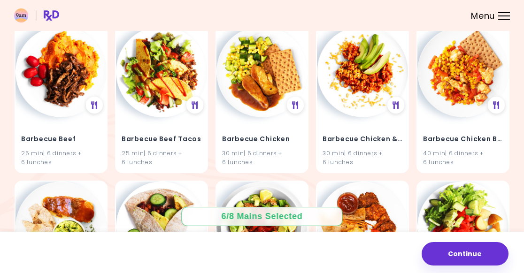
click at [39, 132] on h4 "Barbecue Beef" at bounding box center [61, 138] width 80 height 15
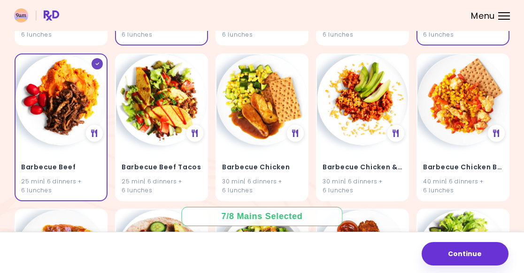
scroll to position [1937, 0]
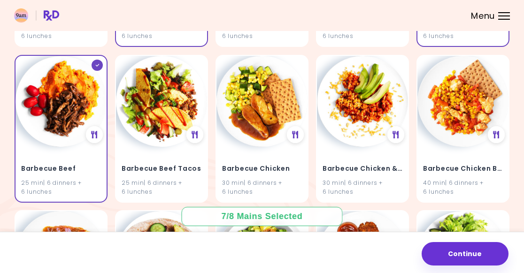
click at [153, 161] on h4 "Barbecue Beef Tacos" at bounding box center [162, 168] width 80 height 15
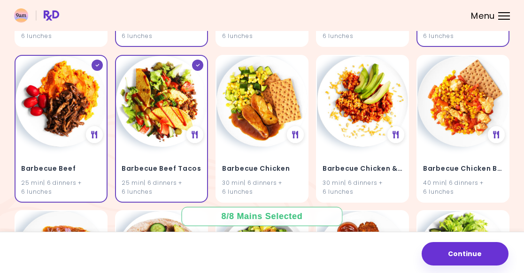
click at [254, 164] on h4 "Barbecue Chicken" at bounding box center [262, 168] width 80 height 15
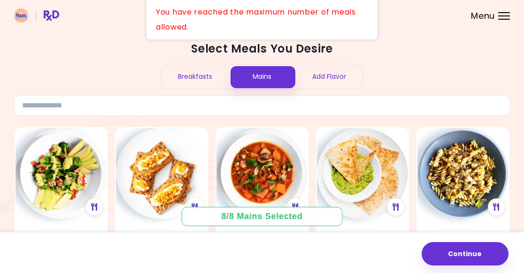
scroll to position [0, 0]
click at [447, 242] on button "Continue" at bounding box center [464, 253] width 87 height 23
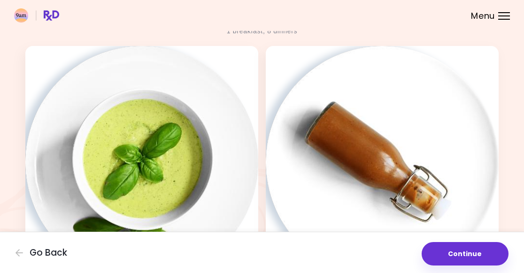
scroll to position [14, 0]
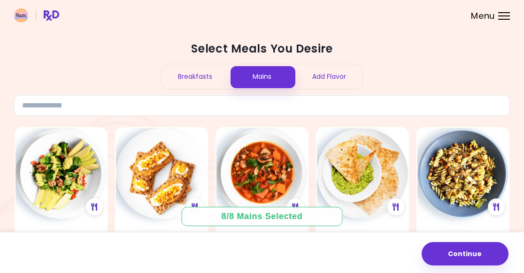
click at [325, 78] on div "Add Flavor" at bounding box center [328, 76] width 67 height 25
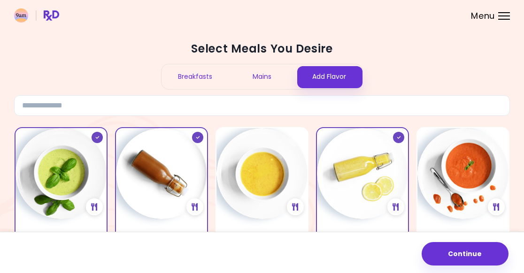
click at [268, 78] on div "Mains" at bounding box center [262, 76] width 67 height 25
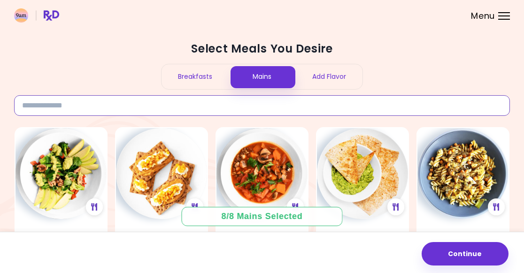
click at [49, 104] on input at bounding box center [262, 105] width 496 height 21
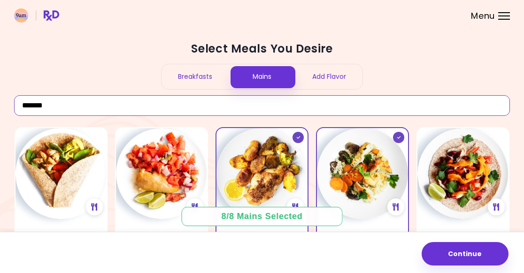
type input "*******"
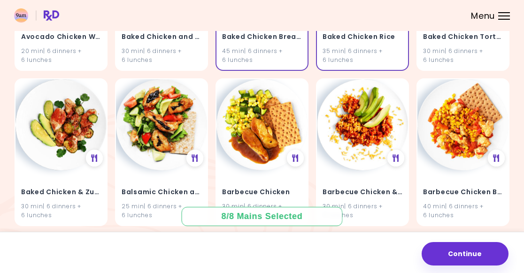
scroll to position [203, 0]
